Goal: Task Accomplishment & Management: Manage account settings

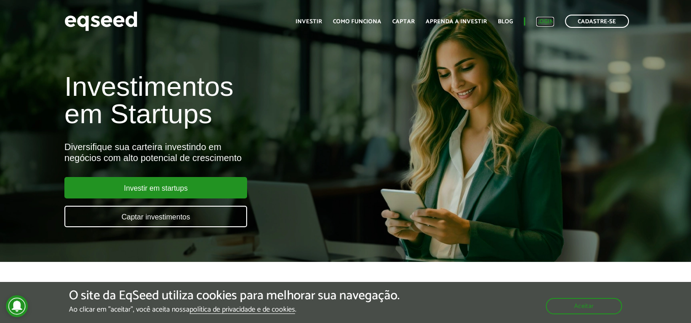
click at [537, 25] on link "Login" at bounding box center [545, 22] width 18 height 6
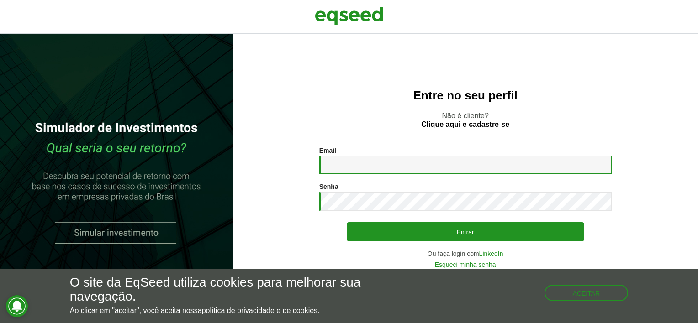
click at [432, 162] on input "Email *" at bounding box center [465, 165] width 292 height 18
type input "**********"
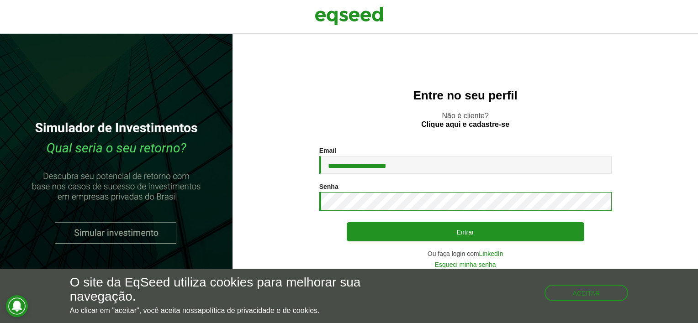
click at [347, 222] on button "Entrar" at bounding box center [465, 231] width 237 height 19
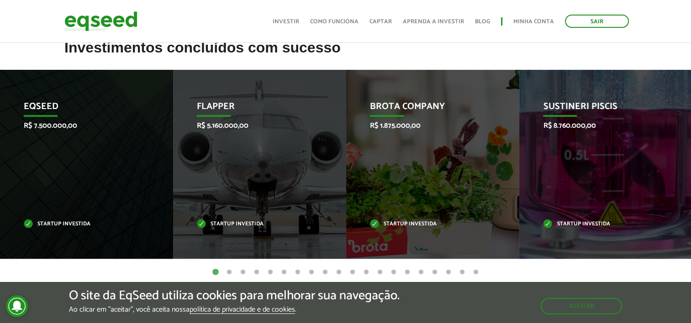
scroll to position [347, 0]
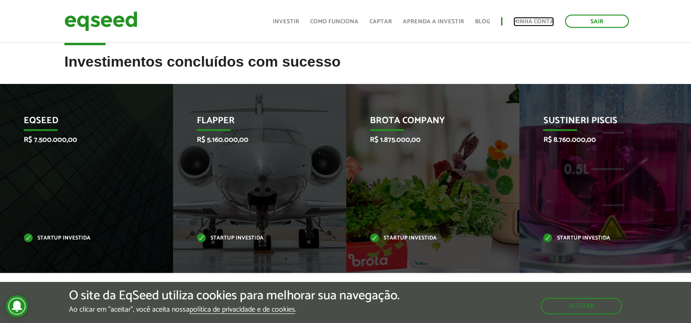
click at [527, 19] on link "Minha conta" at bounding box center [533, 22] width 41 height 6
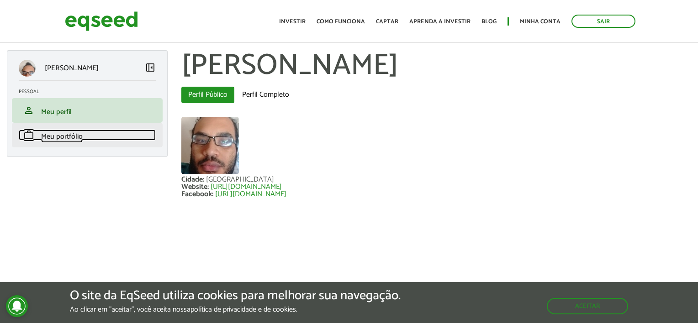
click at [45, 138] on span "Meu portfólio" at bounding box center [62, 137] width 42 height 12
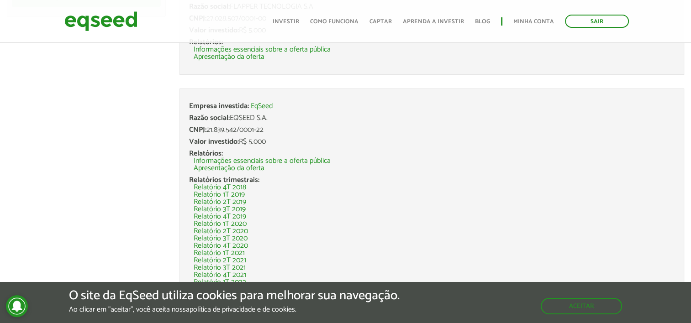
scroll to position [146, 0]
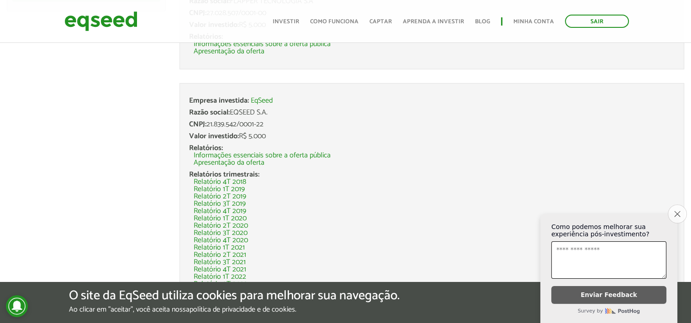
click at [675, 211] on icon "Close survey" at bounding box center [677, 214] width 6 height 6
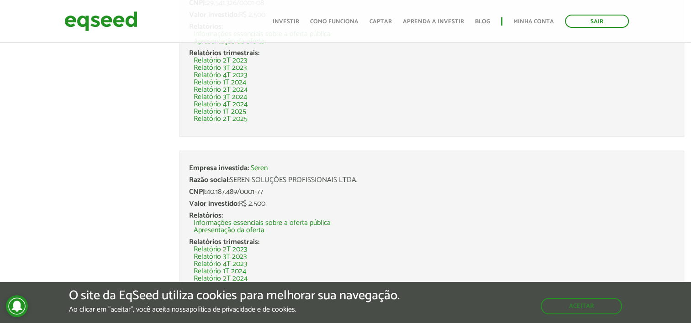
scroll to position [881, 0]
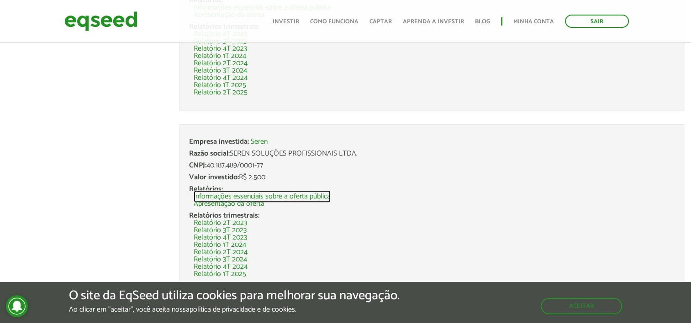
click at [265, 195] on link "Informações essenciais sobre a oferta pública" at bounding box center [262, 196] width 137 height 7
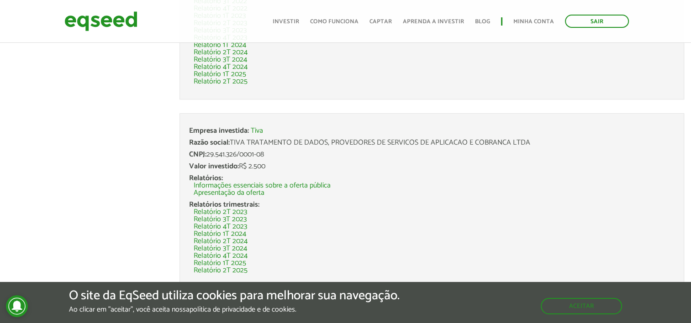
scroll to position [708, 0]
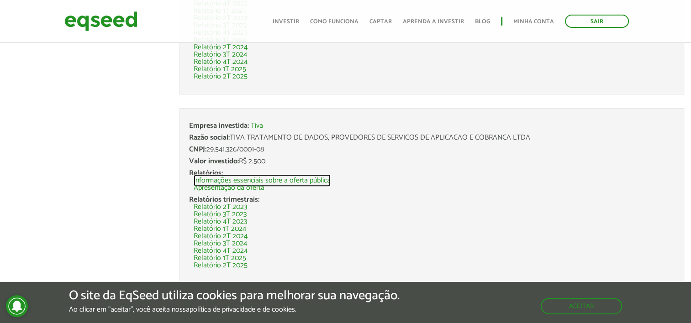
click at [234, 181] on link "Informações essenciais sobre a oferta pública" at bounding box center [262, 180] width 137 height 7
